Goal: Communication & Community: Answer question/provide support

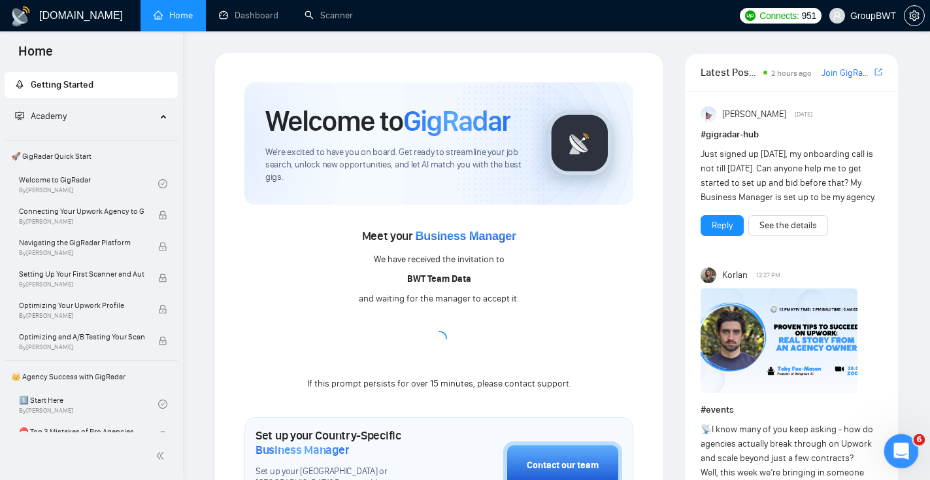
click at [907, 455] on div "Открыть службу сообщений Intercom" at bounding box center [898, 448] width 43 height 43
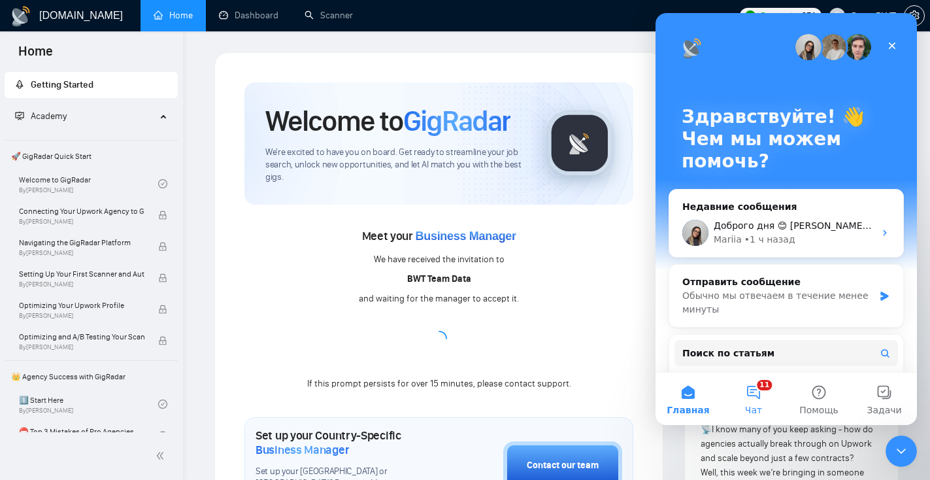
click at [753, 393] on button "11 Чат" at bounding box center [753, 398] width 65 height 52
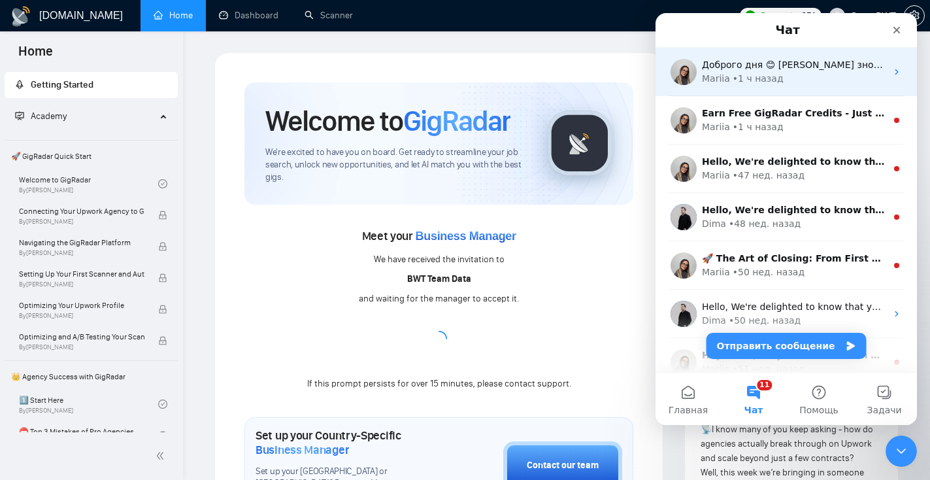
click at [813, 79] on div "Mariia • 1 ч назад" at bounding box center [794, 79] width 184 height 14
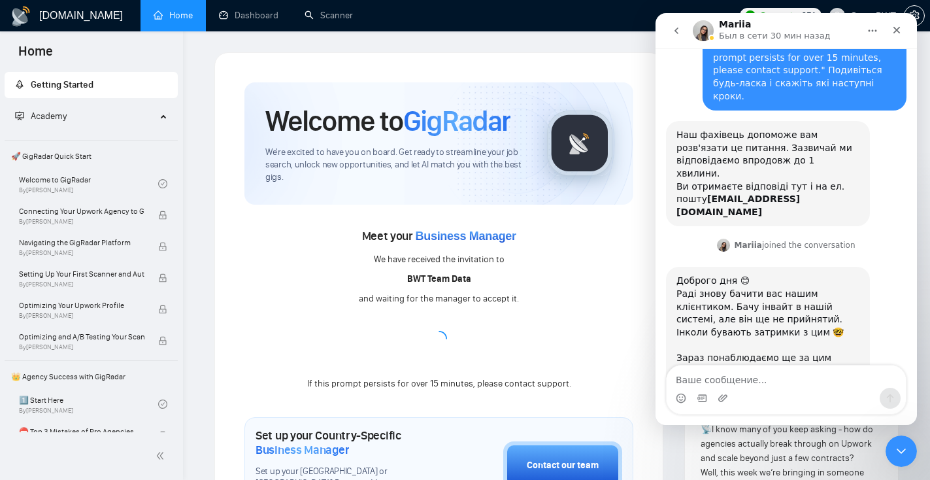
scroll to position [93, 0]
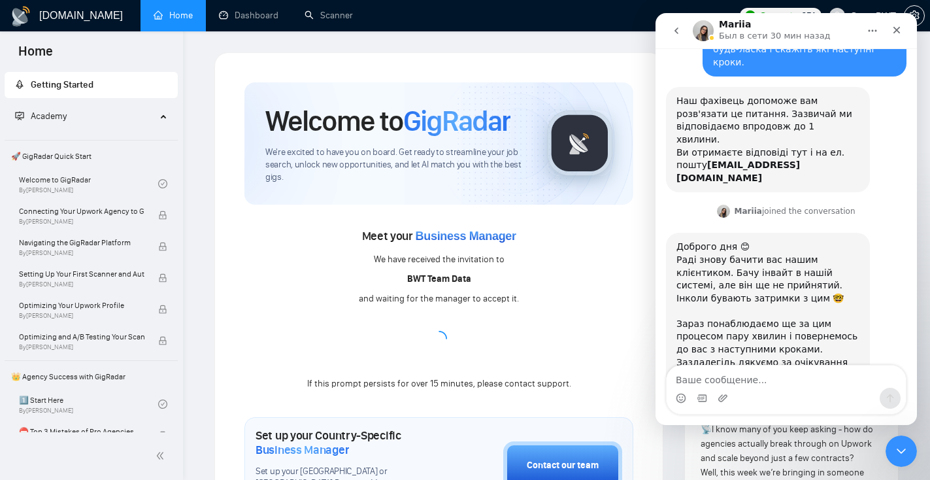
click at [768, 382] on textarea "Ваше сообщение..." at bounding box center [785, 376] width 239 height 22
click at [712, 380] on textarea "Поки ще змін нема. Можливо у вас є апдейти?" at bounding box center [785, 369] width 239 height 35
type textarea "Поки ще змін нема. Можливо у вас є апдейти?"
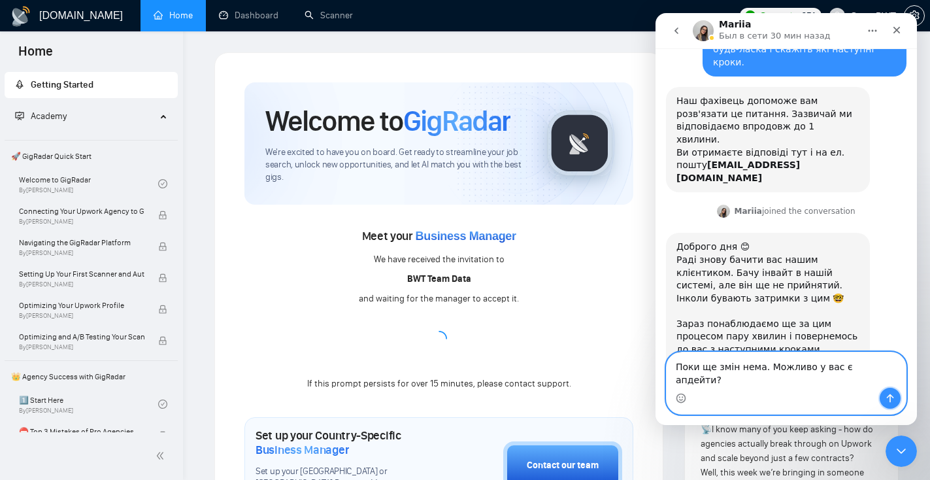
click at [895, 396] on button "Отправить сообщение…" at bounding box center [889, 397] width 21 height 21
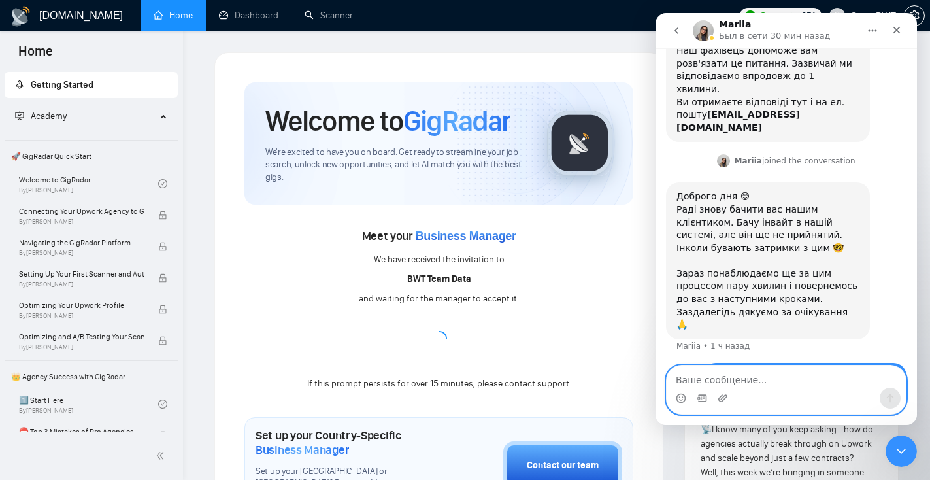
scroll to position [144, 0]
